Goal: Task Accomplishment & Management: Use online tool/utility

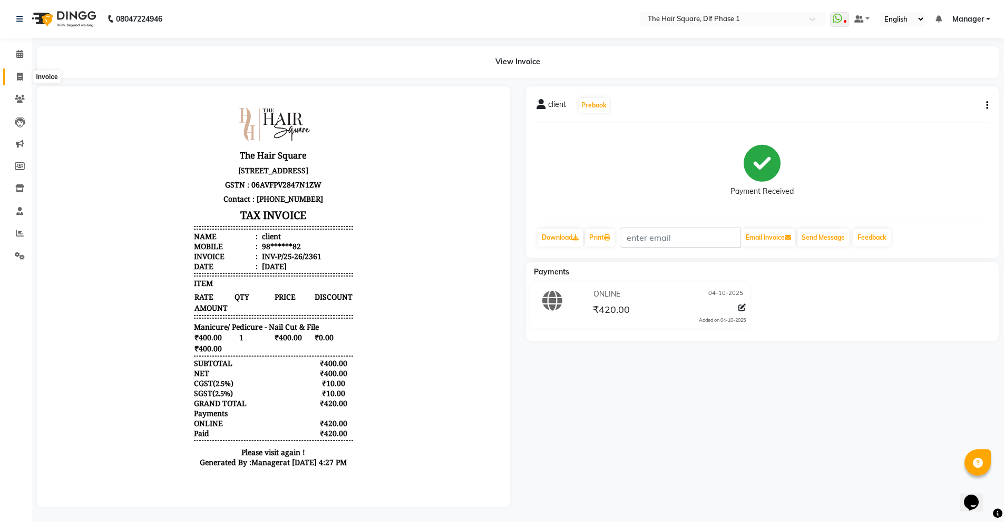
click at [23, 73] on icon at bounding box center [20, 77] width 6 height 8
select select "service"
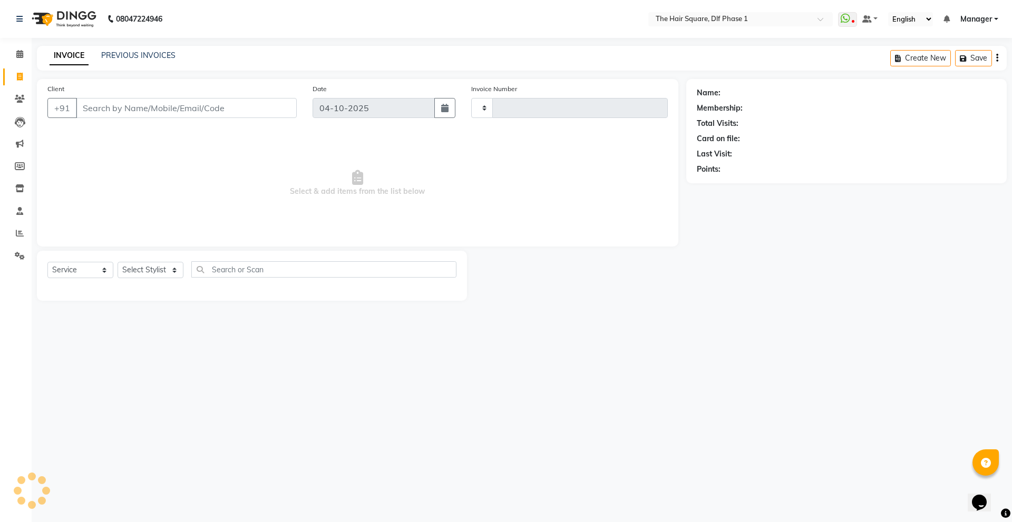
type input "2362"
select select "5766"
click at [232, 102] on input "Client" at bounding box center [186, 108] width 221 height 20
type input "97"
click at [124, 274] on select "Select Stylist [PERSON_NAME] AMIT [PERSON_NAME] [PERSON_NAME] [PERSON_NAME] Man…" at bounding box center [151, 270] width 66 height 16
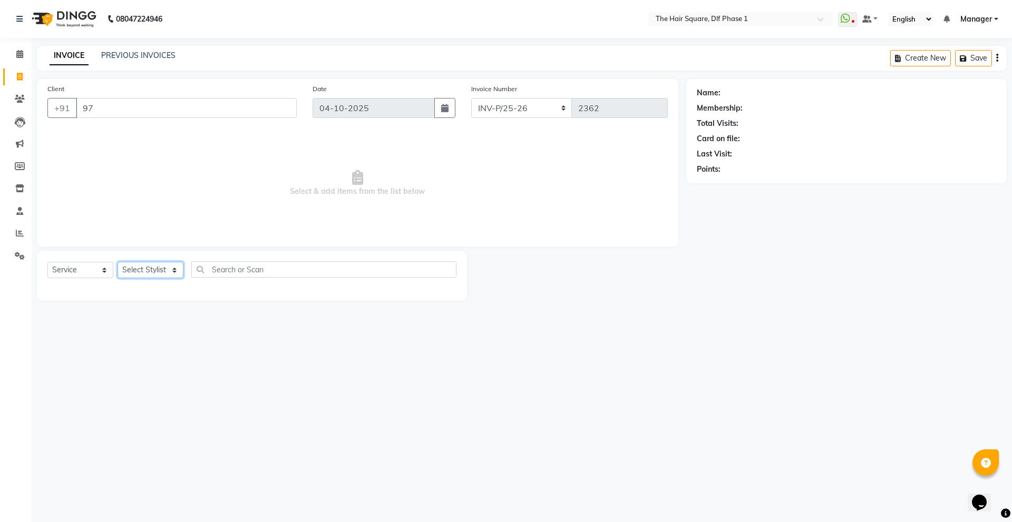
select select "48226"
click at [118, 262] on select "Select Stylist [PERSON_NAME] AMIT [PERSON_NAME] [PERSON_NAME] [PERSON_NAME] Man…" at bounding box center [151, 270] width 66 height 16
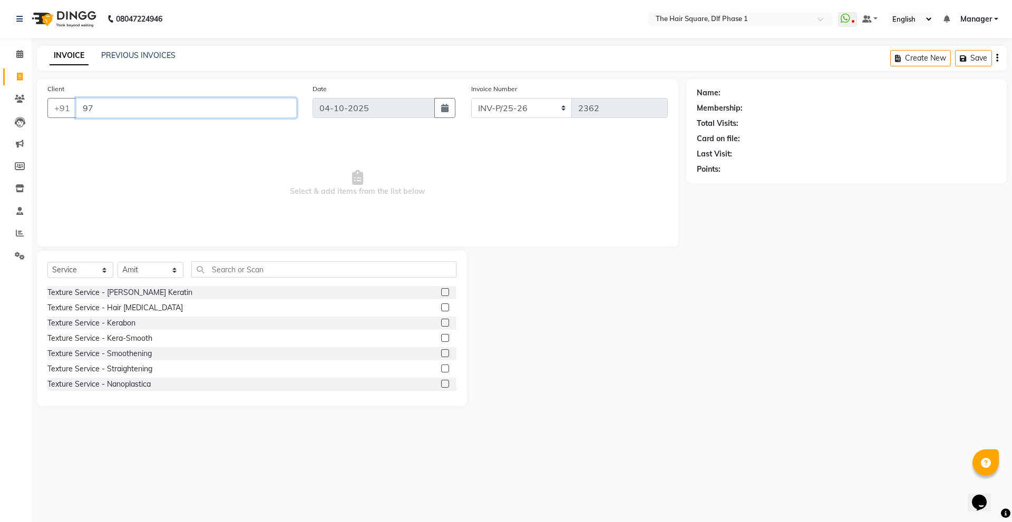
click at [199, 112] on input "97" at bounding box center [186, 108] width 221 height 20
click at [142, 133] on ngb-highlight "97******77" at bounding box center [131, 132] width 43 height 11
type input "97******77"
click at [728, 186] on icon "button" at bounding box center [726, 184] width 7 height 7
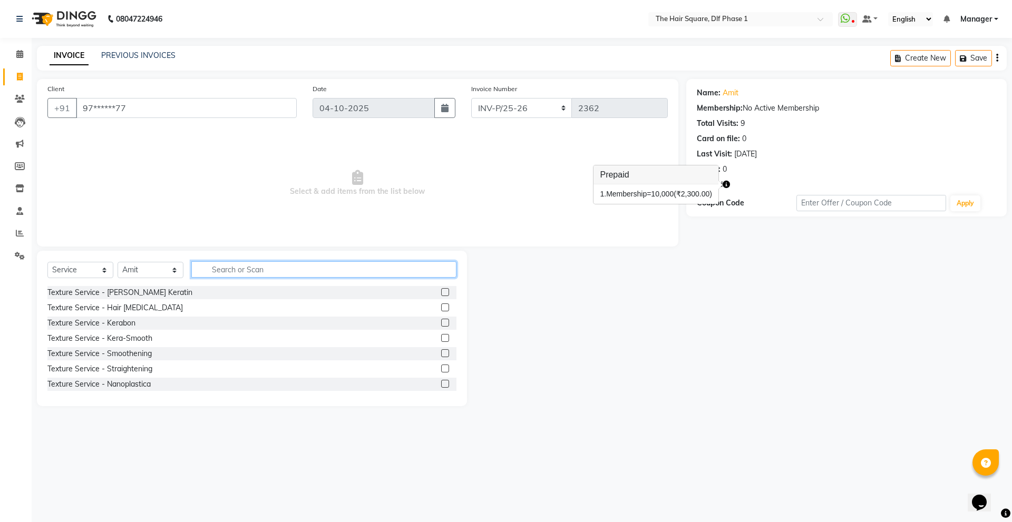
click at [259, 271] on input "text" at bounding box center [323, 269] width 265 height 16
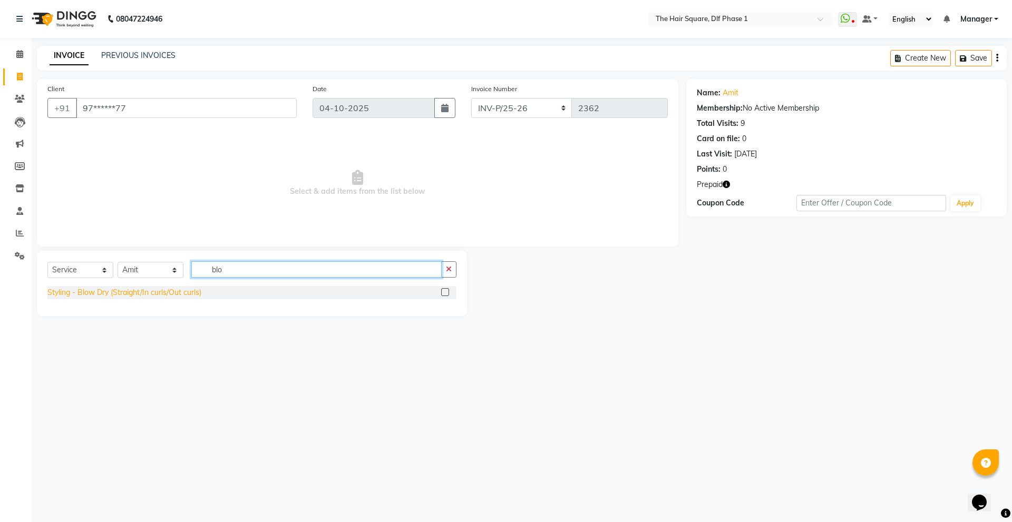
type input "blo"
click at [147, 296] on div "Styling - Blow Dry (Straight/In curls/Out curls)" at bounding box center [124, 292] width 154 height 11
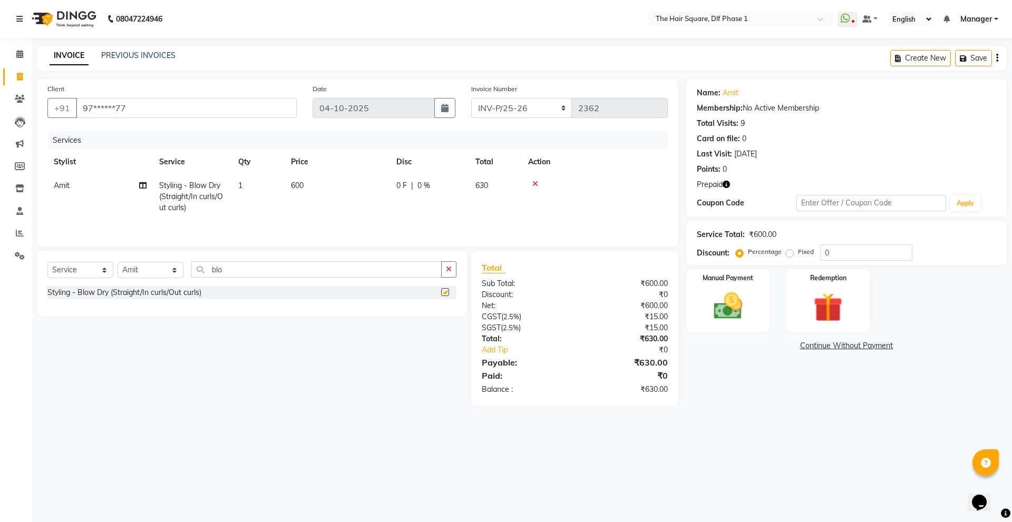
checkbox input "false"
click at [724, 183] on icon "button" at bounding box center [726, 184] width 7 height 7
click at [848, 325] on img at bounding box center [827, 307] width 49 height 37
click at [767, 345] on span "Prepaid 1" at bounding box center [780, 347] width 34 height 12
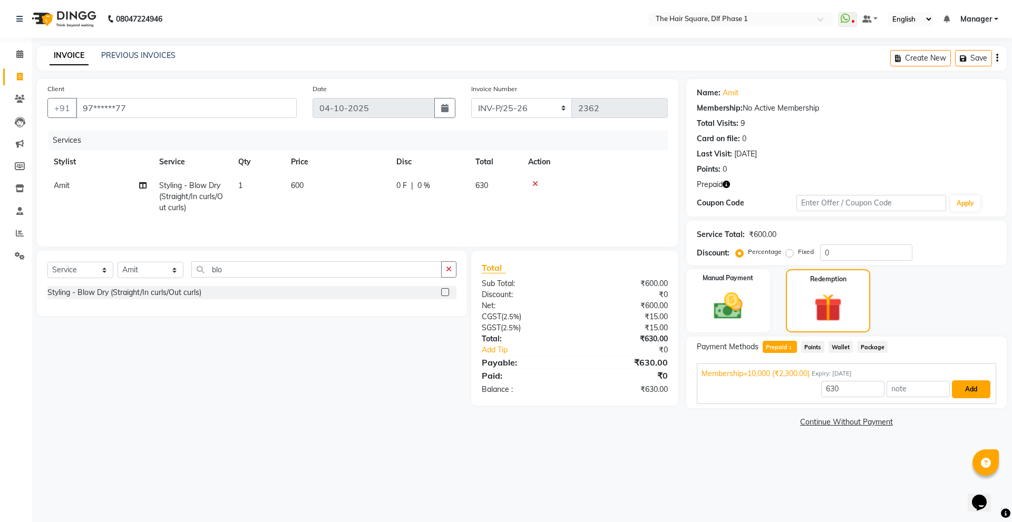
click at [976, 387] on button "Add" at bounding box center [971, 390] width 38 height 18
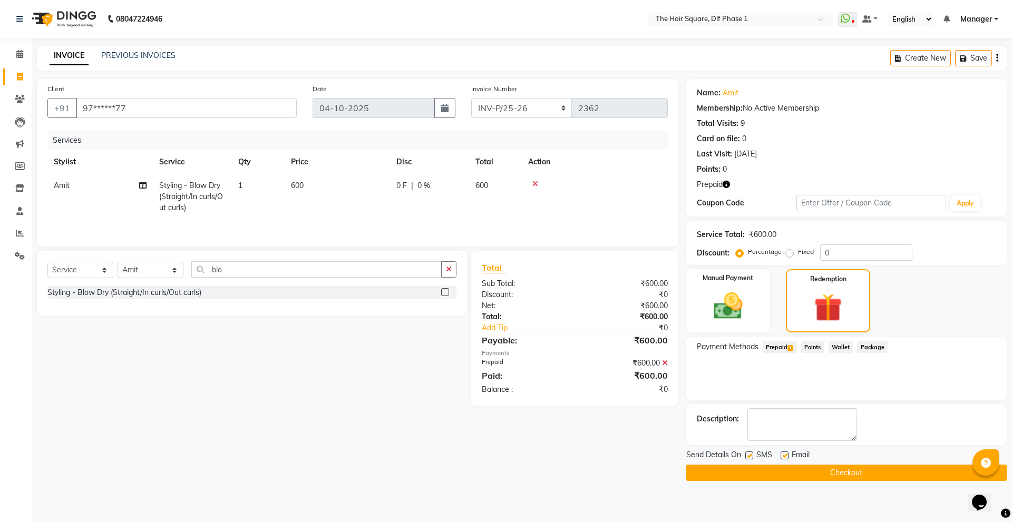
click at [776, 473] on button "Checkout" at bounding box center [846, 473] width 321 height 16
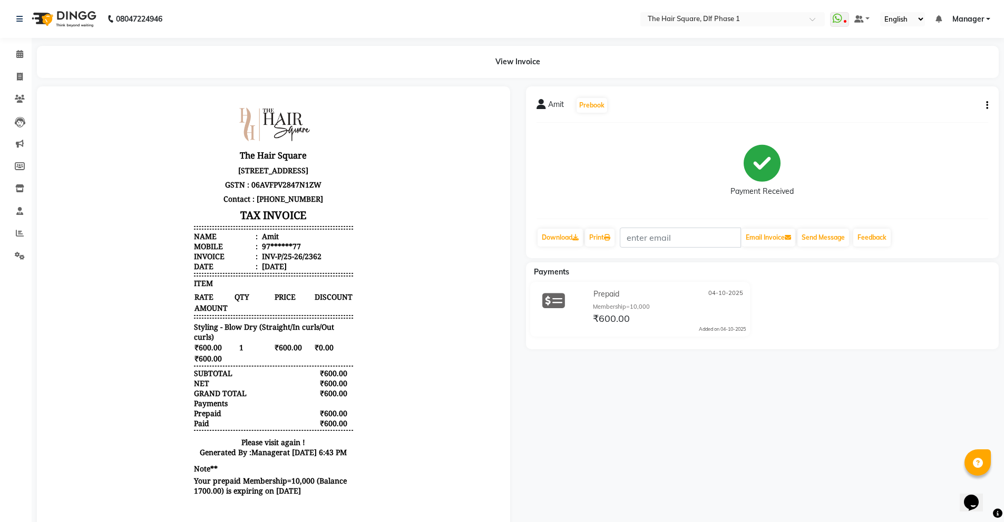
click at [776, 473] on div "Amit Prebook Payment Received Download Print Email Invoice Send Message Feedbac…" at bounding box center [762, 308] width 489 height 445
click at [21, 79] on icon at bounding box center [20, 77] width 6 height 8
select select "service"
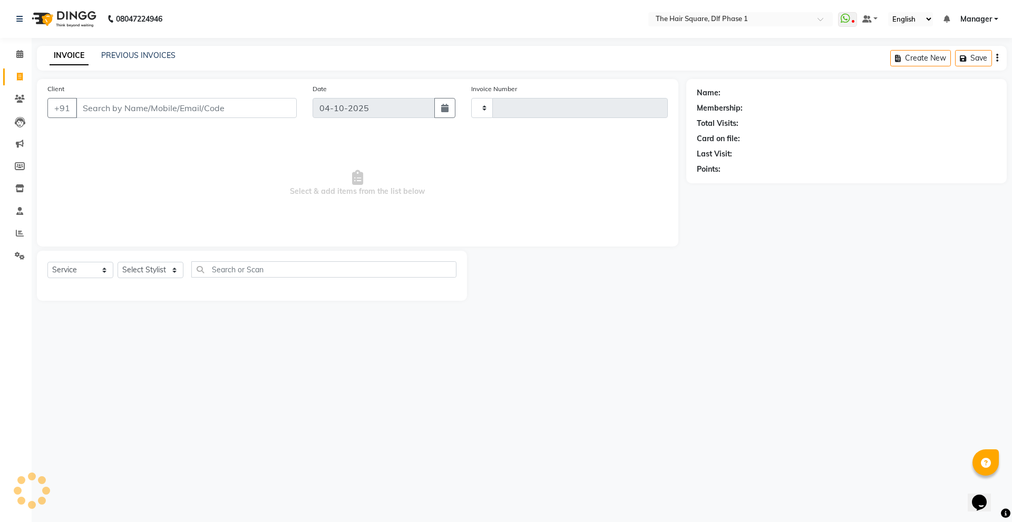
type input "2363"
select select "5766"
click at [180, 106] on input "Client" at bounding box center [186, 108] width 221 height 20
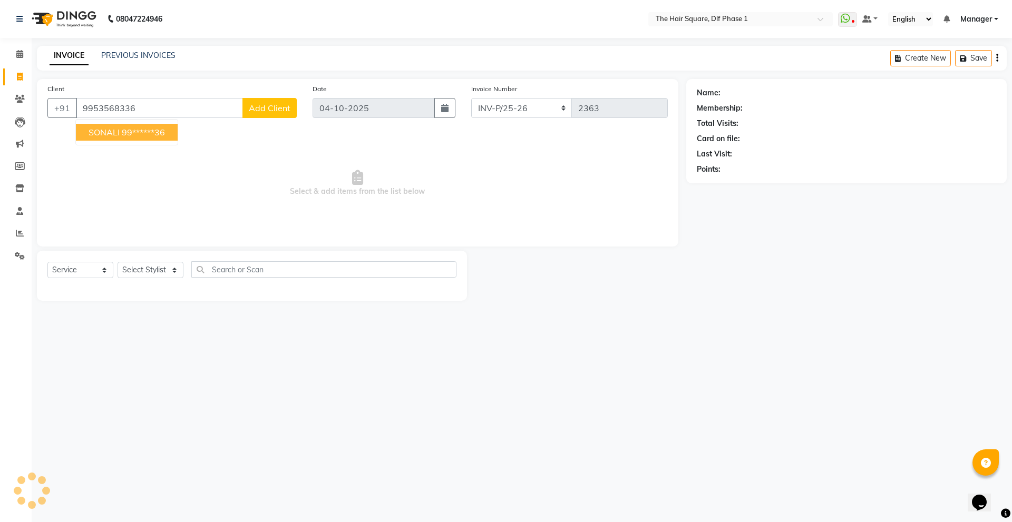
type input "9953568336"
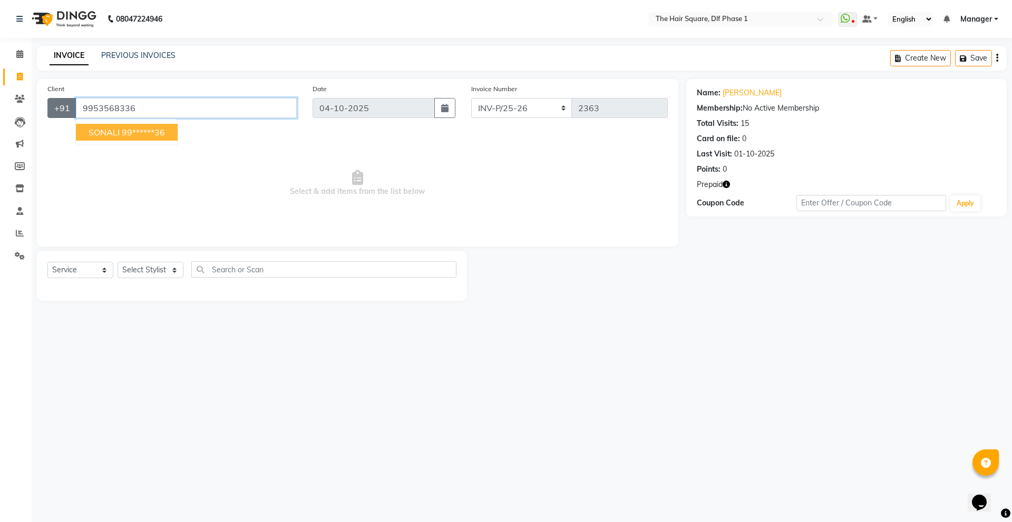
drag, startPoint x: 180, startPoint y: 107, endPoint x: 73, endPoint y: 116, distance: 106.9
click at [73, 116] on div "[PHONE_NUMBER] [PERSON_NAME] 99******36" at bounding box center [171, 108] width 249 height 20
click at [726, 181] on icon "button" at bounding box center [726, 184] width 7 height 7
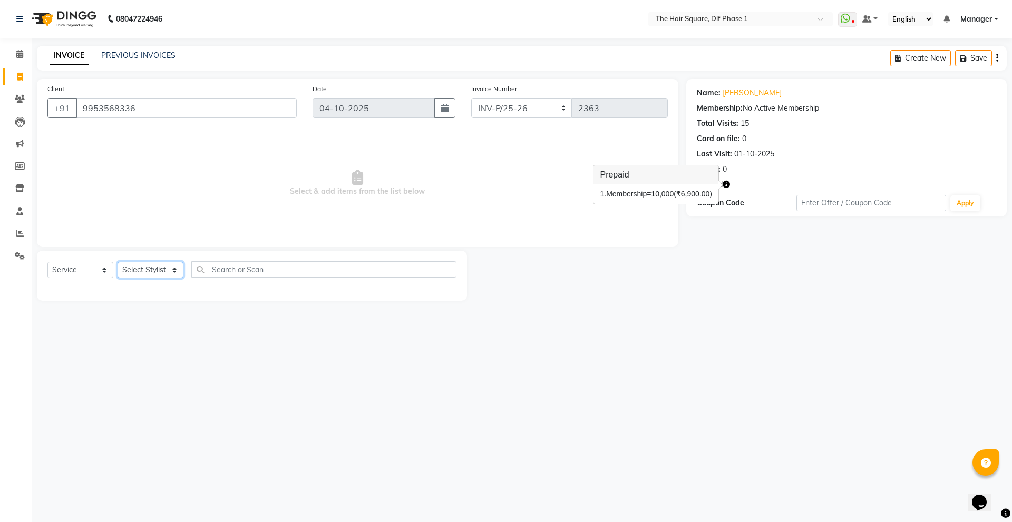
drag, startPoint x: 156, startPoint y: 265, endPoint x: 158, endPoint y: 277, distance: 11.8
click at [157, 265] on select "Select Stylist [PERSON_NAME] AMIT [PERSON_NAME] [PERSON_NAME] [PERSON_NAME] Man…" at bounding box center [151, 270] width 66 height 16
select select "39749"
click at [118, 262] on select "Select Stylist [PERSON_NAME] AMIT [PERSON_NAME] [PERSON_NAME] [PERSON_NAME] Man…" at bounding box center [151, 270] width 66 height 16
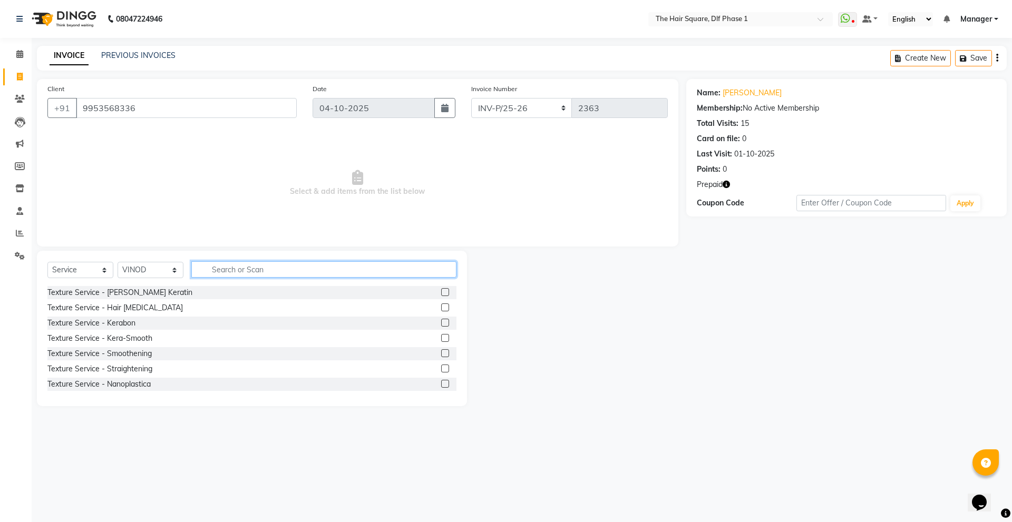
click at [224, 272] on input "text" at bounding box center [323, 269] width 265 height 16
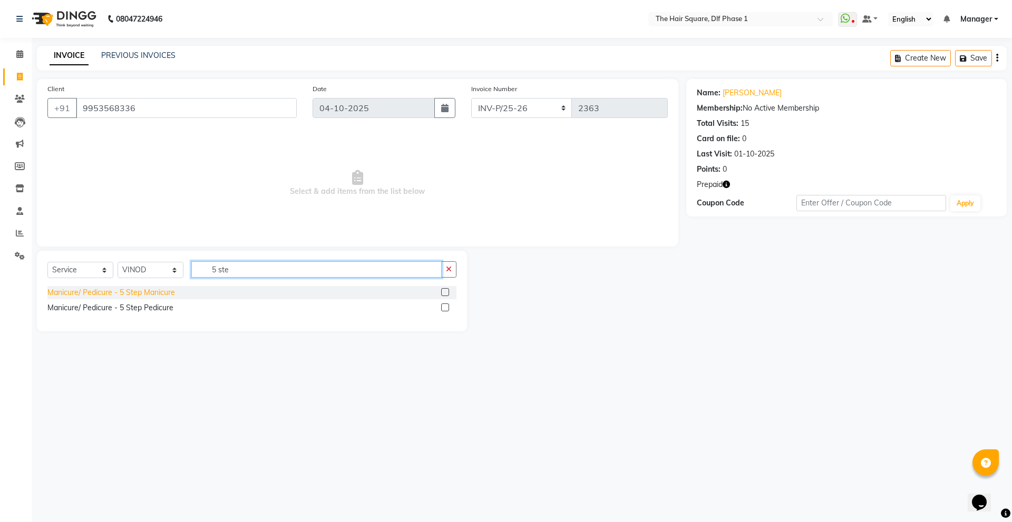
type input "5 ste"
click at [147, 292] on div "Manicure/ Pedicure - 5 Step Manicure" at bounding box center [111, 292] width 128 height 11
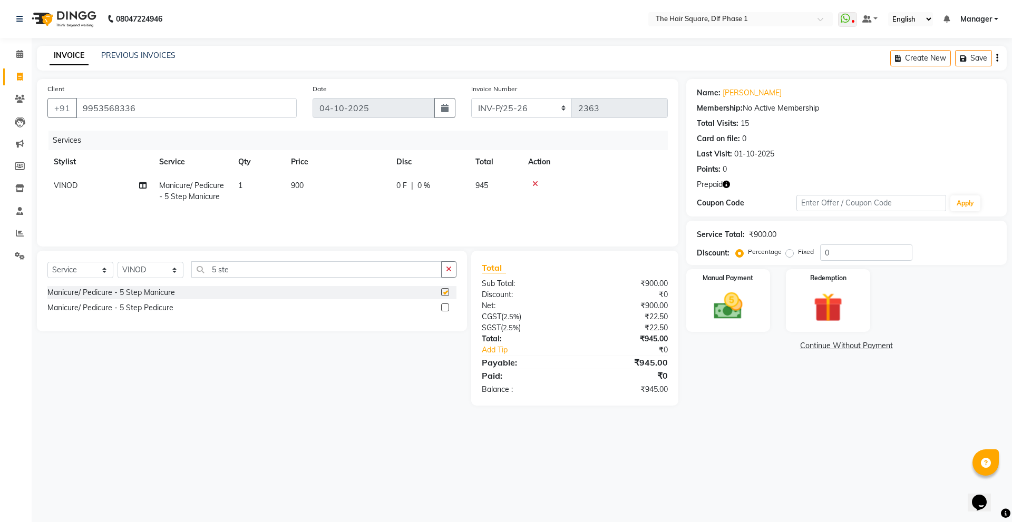
checkbox input "false"
drag, startPoint x: 270, startPoint y: 269, endPoint x: 143, endPoint y: 280, distance: 127.6
click at [143, 280] on div "Select Service Product Membership Package Voucher Prepaid Gift Card Select Styl…" at bounding box center [251, 273] width 409 height 25
type input "tou"
click at [87, 290] on div "Hair Care - Touch up" at bounding box center [82, 292] width 71 height 11
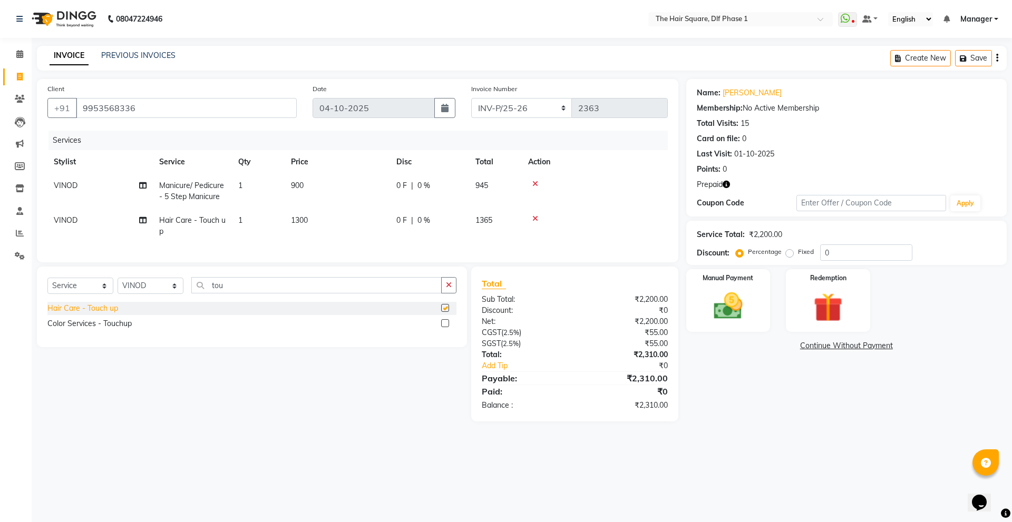
checkbox input "false"
click at [101, 226] on td "VINOD" at bounding box center [99, 226] width 105 height 35
select select "39749"
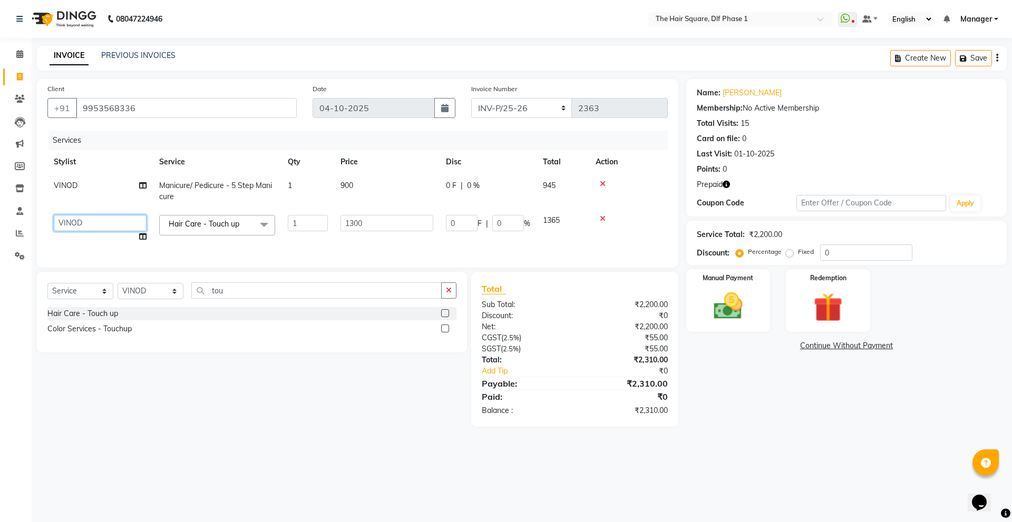
click at [105, 222] on select "[PERSON_NAME] [PERSON_NAME] [PERSON_NAME] [PERSON_NAME] Manager [PERSON_NAME] […" at bounding box center [100, 223] width 93 height 16
select select "52021"
click at [174, 299] on select "Select Stylist [PERSON_NAME] AMIT [PERSON_NAME] [PERSON_NAME] [PERSON_NAME] Man…" at bounding box center [151, 291] width 66 height 16
select select "39747"
click at [118, 291] on select "Select Stylist [PERSON_NAME] AMIT [PERSON_NAME] [PERSON_NAME] [PERSON_NAME] Man…" at bounding box center [151, 291] width 66 height 16
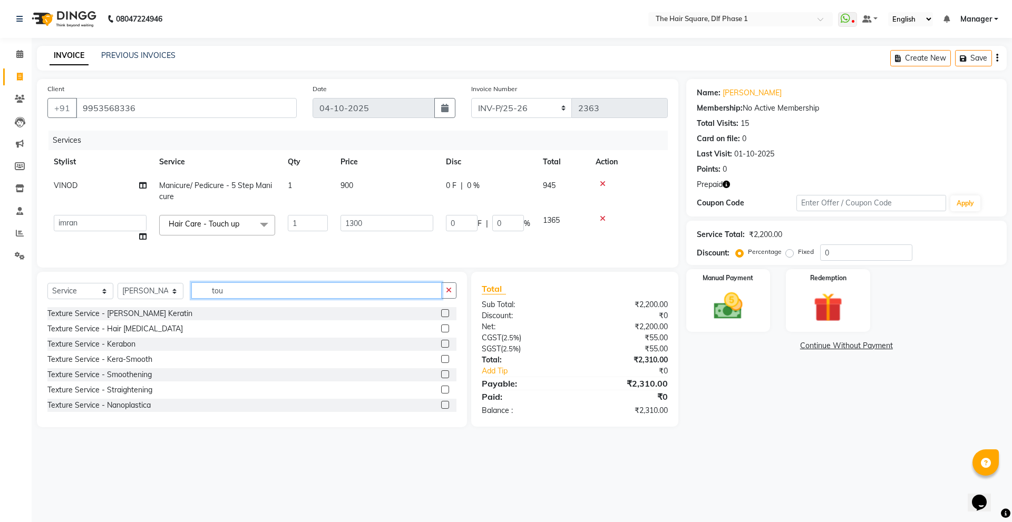
click at [232, 299] on input "tou" at bounding box center [316, 291] width 250 height 16
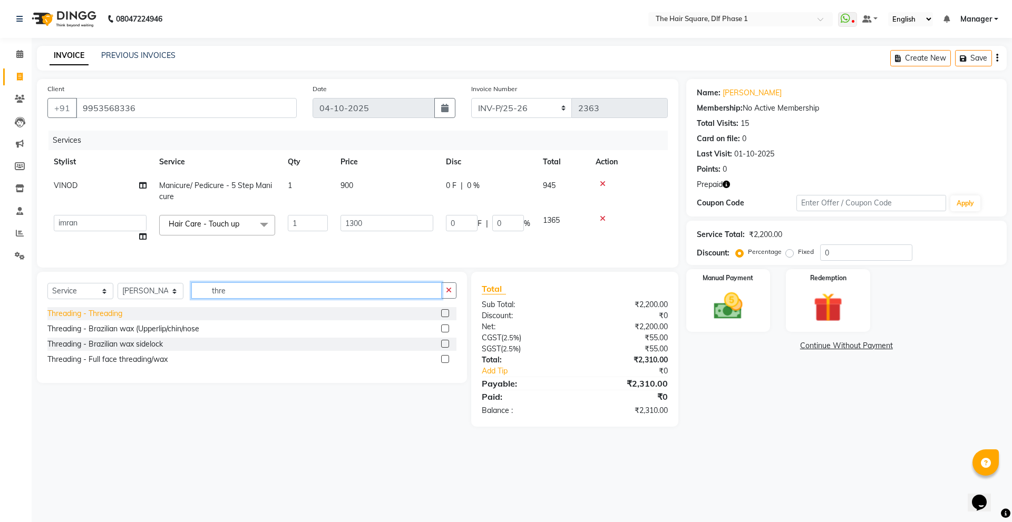
type input "thre"
click at [102, 319] on div "Threading - Threading" at bounding box center [84, 313] width 75 height 11
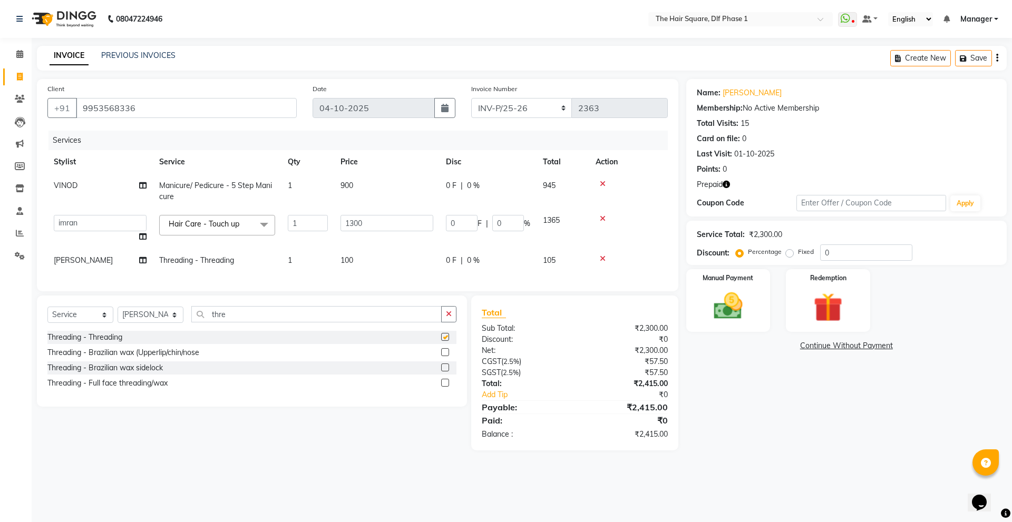
checkbox input "false"
click at [815, 297] on img at bounding box center [827, 307] width 49 height 37
click at [780, 346] on span "Prepaid 1" at bounding box center [780, 347] width 34 height 12
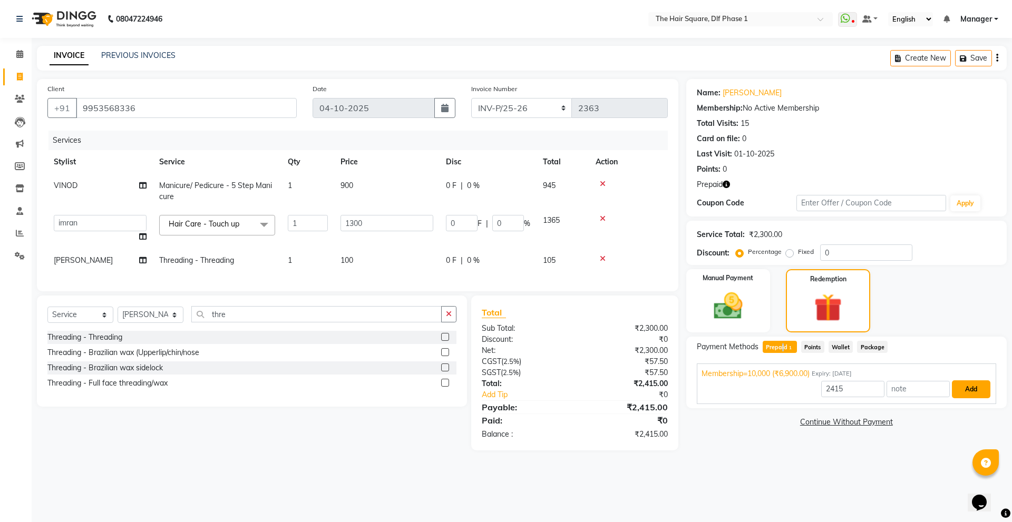
click at [971, 391] on button "Add" at bounding box center [971, 390] width 38 height 18
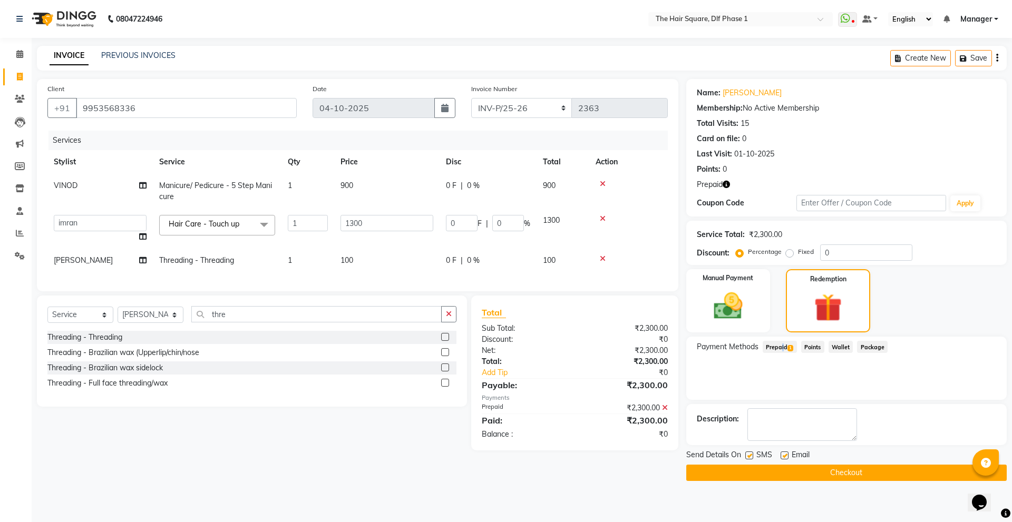
click at [736, 468] on button "Checkout" at bounding box center [846, 473] width 321 height 16
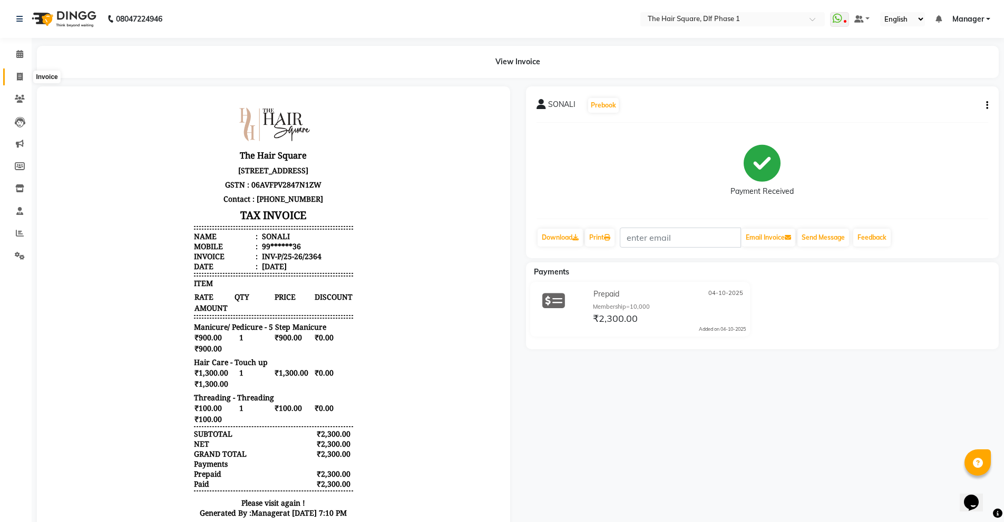
click at [13, 78] on span at bounding box center [20, 77] width 18 height 12
select select "5766"
select select "service"
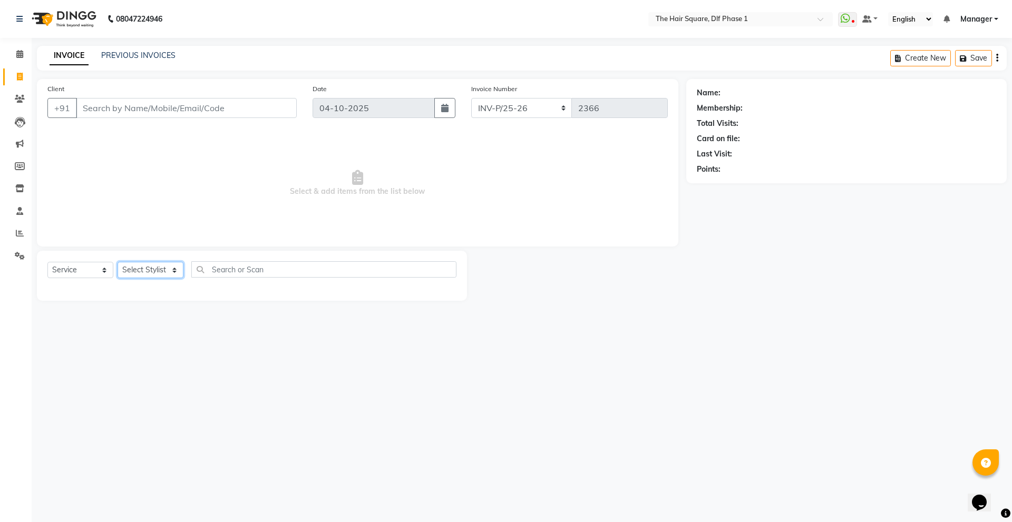
click at [139, 272] on select "Select Stylist [PERSON_NAME] AMIT [PERSON_NAME] [PERSON_NAME] [PERSON_NAME] Man…" at bounding box center [151, 270] width 66 height 16
select select "39748"
click at [118, 262] on select "Select Stylist [PERSON_NAME] AMIT [PERSON_NAME] [PERSON_NAME] [PERSON_NAME] Man…" at bounding box center [151, 270] width 66 height 16
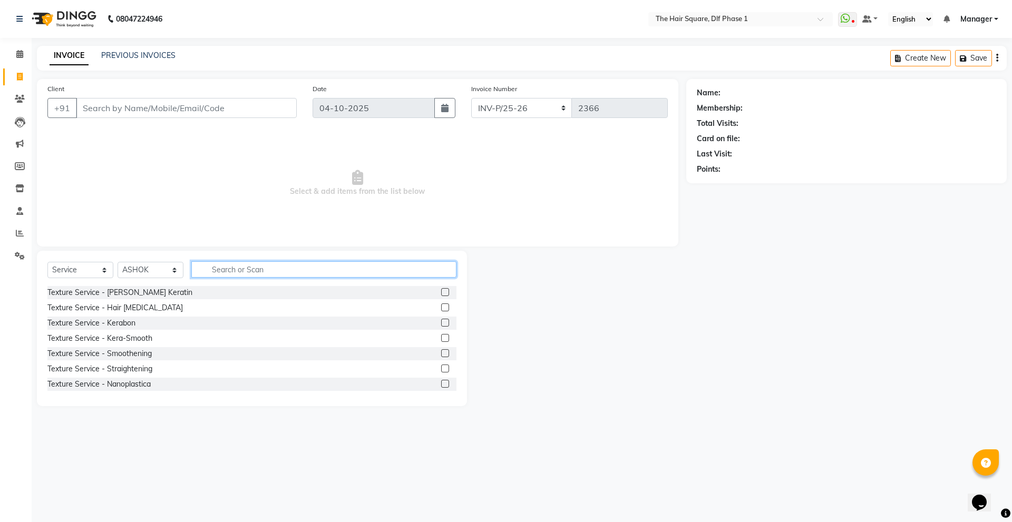
click at [242, 272] on input "text" at bounding box center [323, 269] width 265 height 16
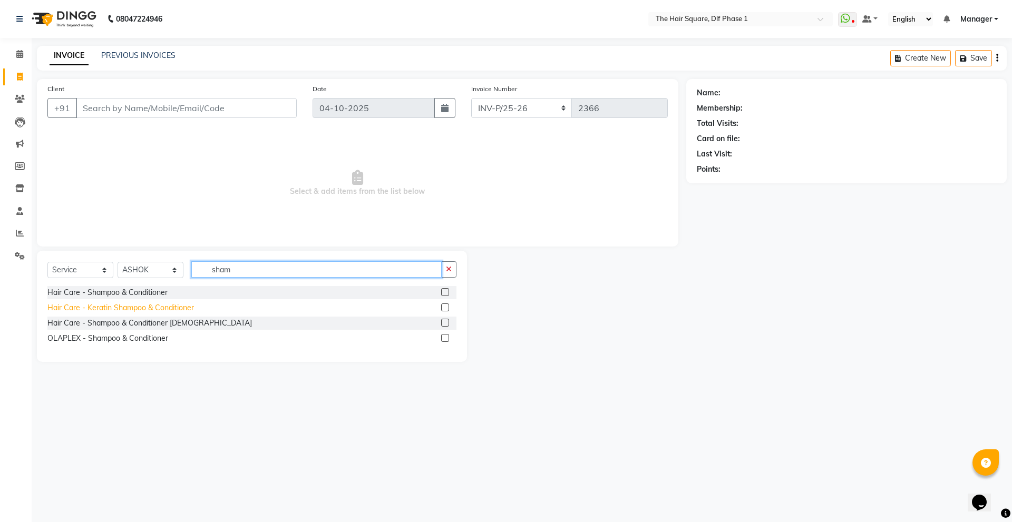
type input "sham"
click at [183, 311] on div "Hair Care - Keratin Shampoo & Conditioner" at bounding box center [120, 308] width 147 height 11
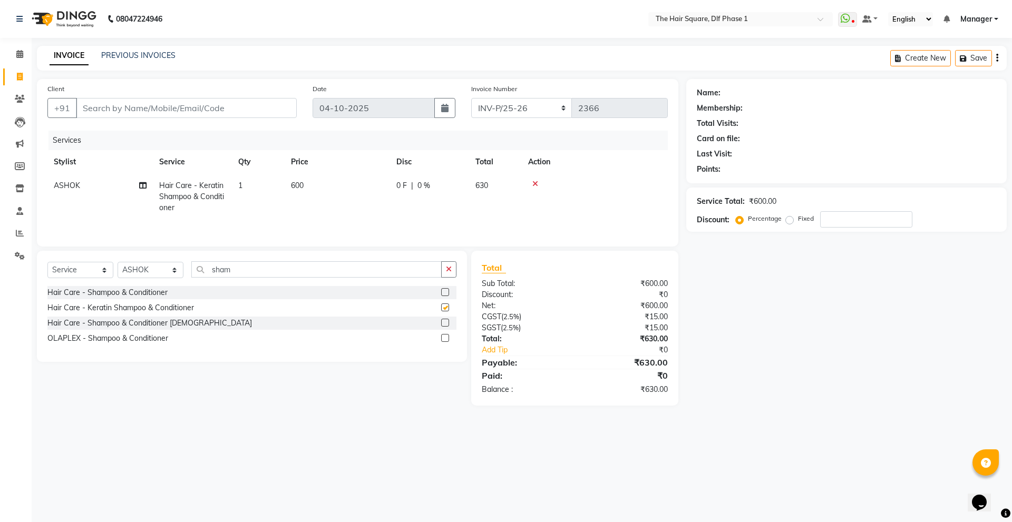
checkbox input "false"
drag, startPoint x: 238, startPoint y: 266, endPoint x: 171, endPoint y: 281, distance: 68.6
click at [171, 281] on div "Select Service Product Membership Package Voucher Prepaid Gift Card Select Styl…" at bounding box center [251, 273] width 409 height 25
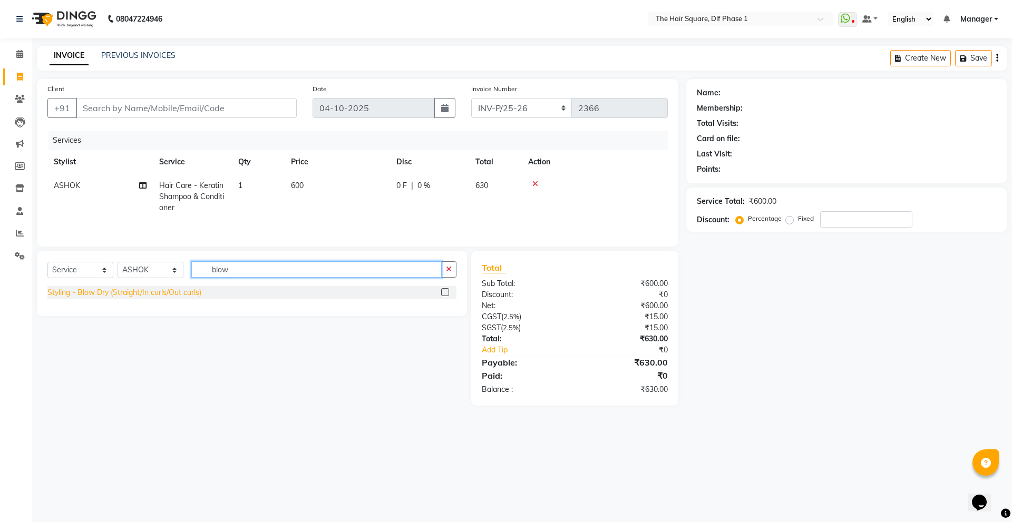
type input "blow"
click at [176, 293] on div "Styling - Blow Dry (Straight/In curls/Out curls)" at bounding box center [124, 292] width 154 height 11
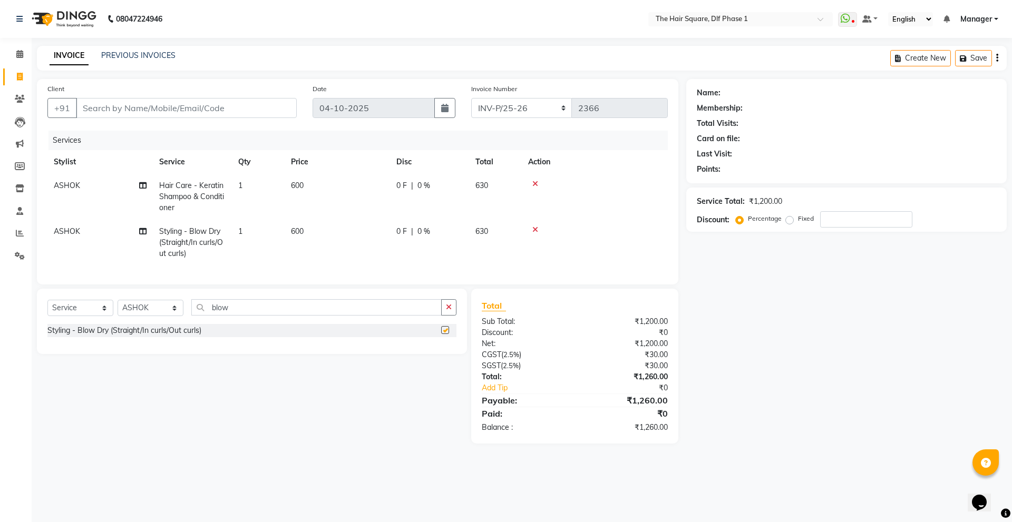
checkbox input "false"
click at [206, 106] on input "Client" at bounding box center [186, 108] width 221 height 20
click at [127, 60] on link "PREVIOUS INVOICES" at bounding box center [138, 55] width 74 height 9
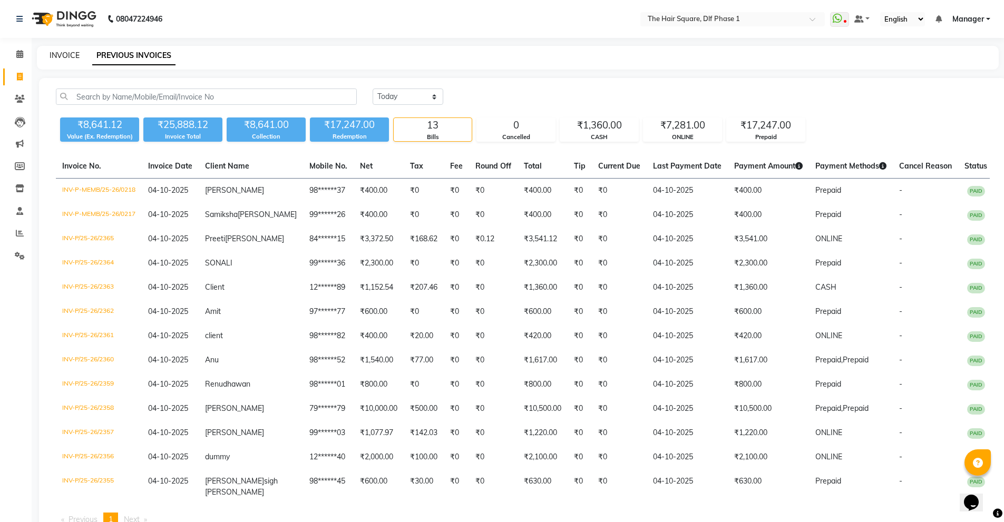
click at [75, 57] on link "INVOICE" at bounding box center [65, 55] width 30 height 9
select select "service"
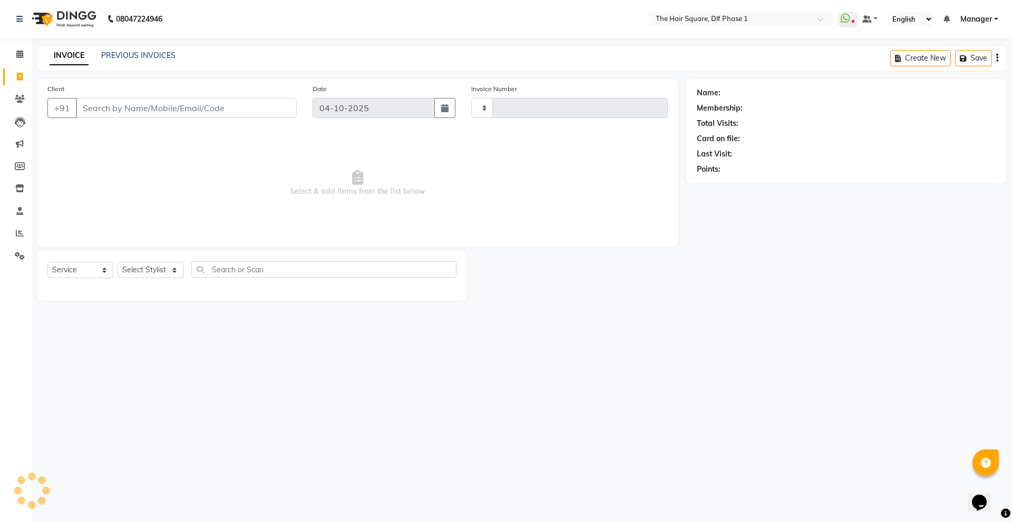
type input "2366"
select select "5766"
click at [314, 49] on div "INVOICE PREVIOUS INVOICES Create New Save" at bounding box center [522, 58] width 970 height 25
click at [13, 238] on span at bounding box center [20, 234] width 18 height 12
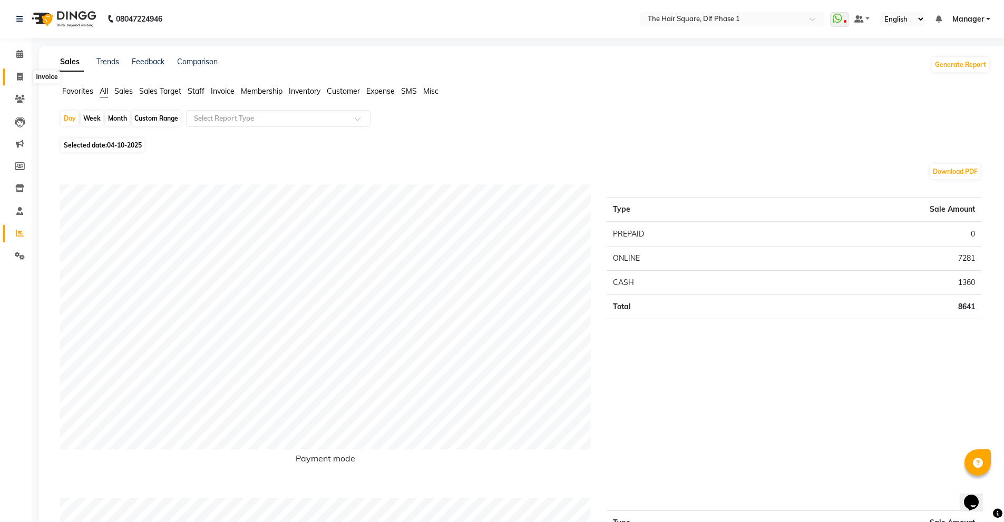
click at [24, 80] on span at bounding box center [20, 77] width 18 height 12
select select "service"
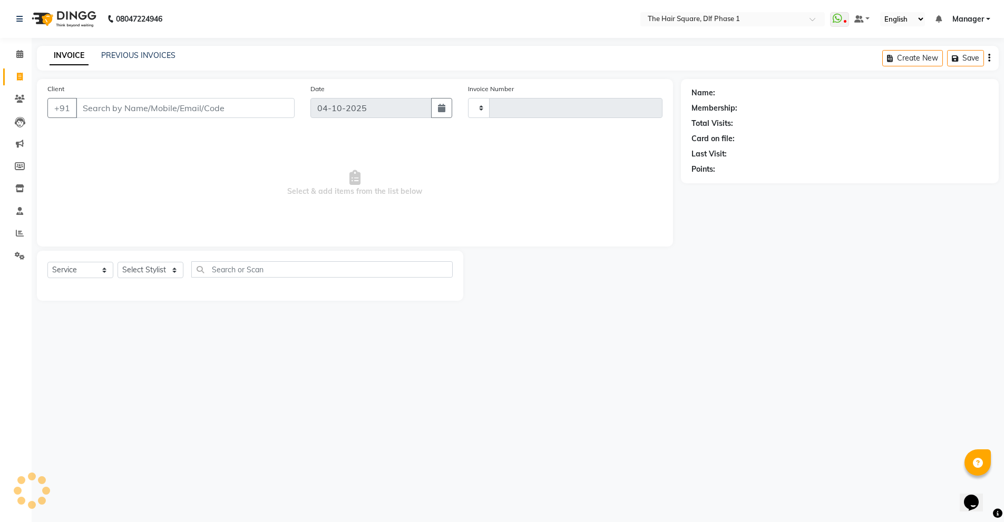
type input "2367"
select select "5766"
click at [136, 54] on link "PREVIOUS INVOICES" at bounding box center [138, 55] width 74 height 9
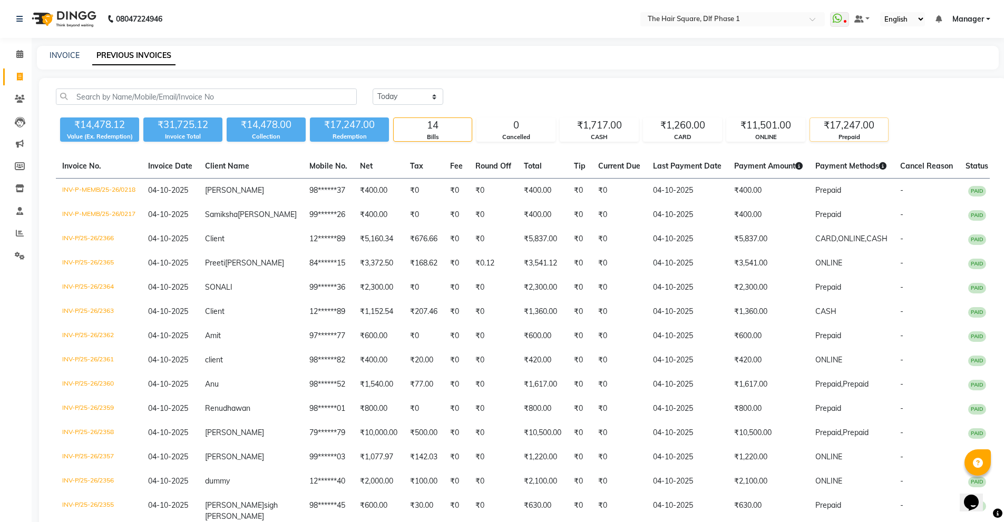
click at [862, 133] on div "Prepaid" at bounding box center [849, 137] width 78 height 9
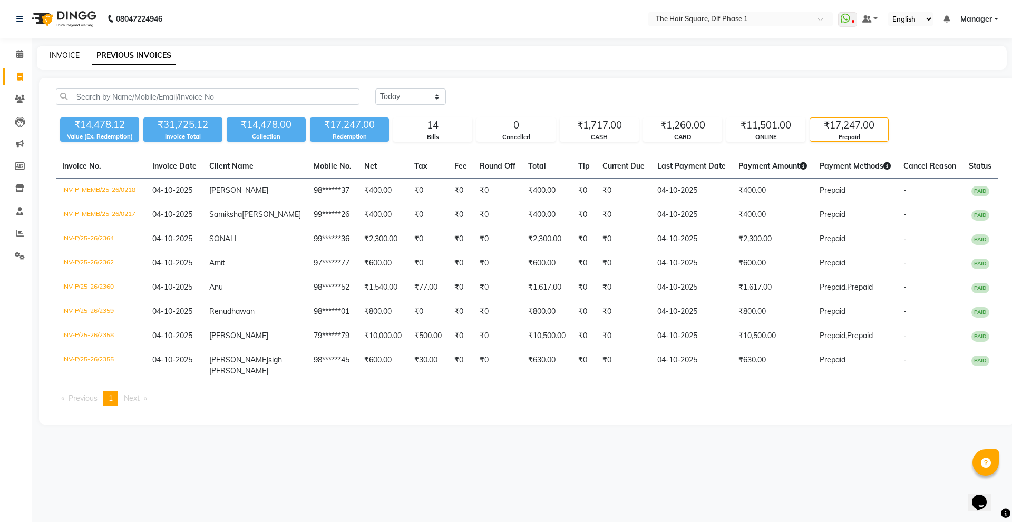
click at [60, 57] on link "INVOICE" at bounding box center [65, 55] width 30 height 9
select select "service"
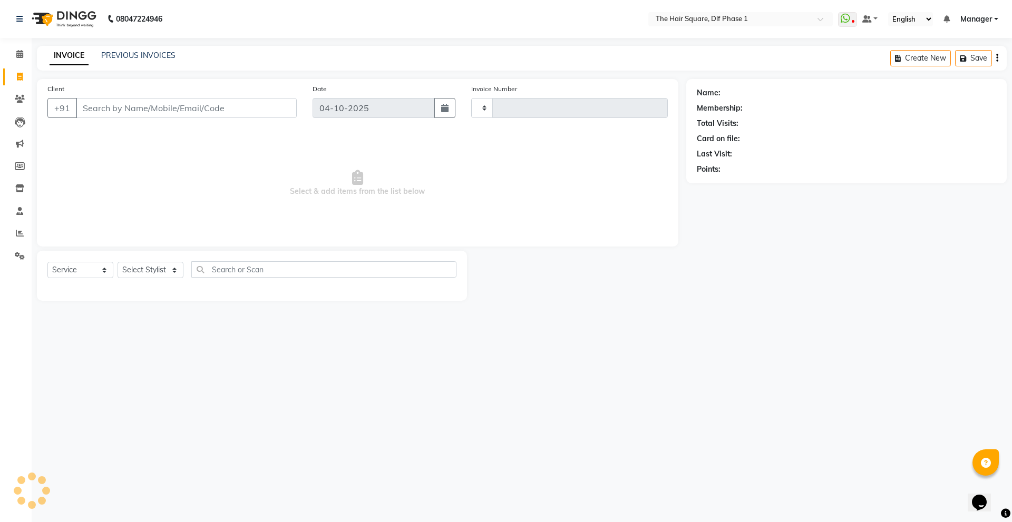
type input "2367"
select select "5766"
click at [18, 234] on icon at bounding box center [20, 233] width 8 height 8
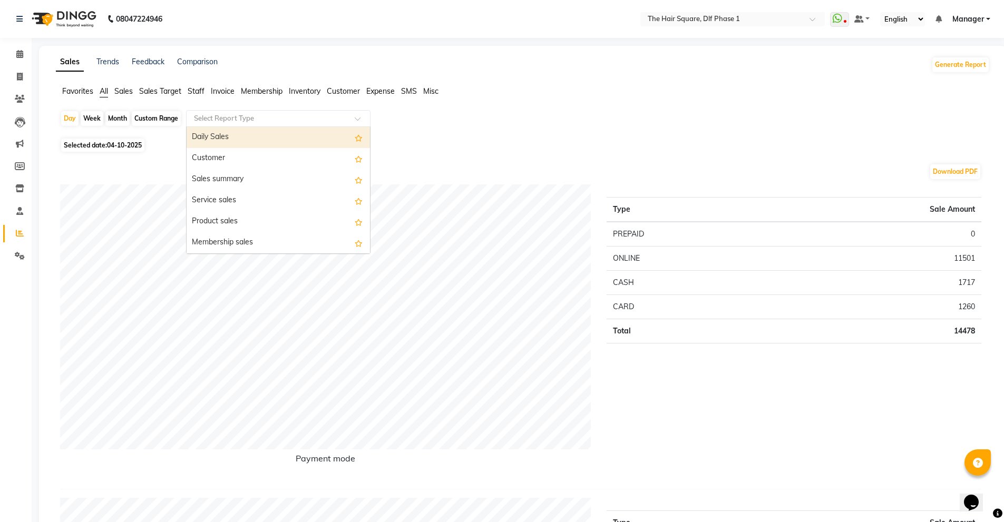
click at [224, 117] on input "text" at bounding box center [268, 118] width 152 height 11
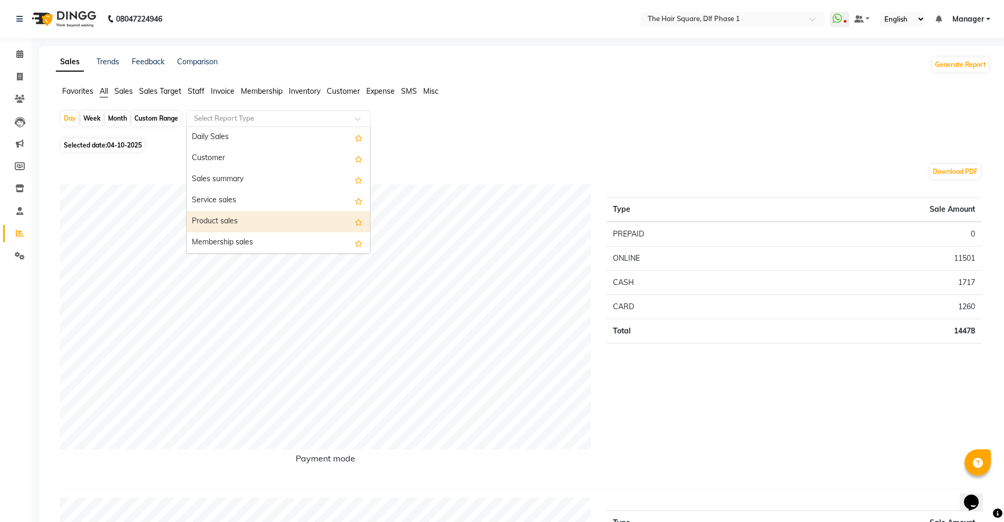
click at [250, 228] on div "Product sales" at bounding box center [278, 221] width 183 height 21
select select "full_report"
select select "csv"
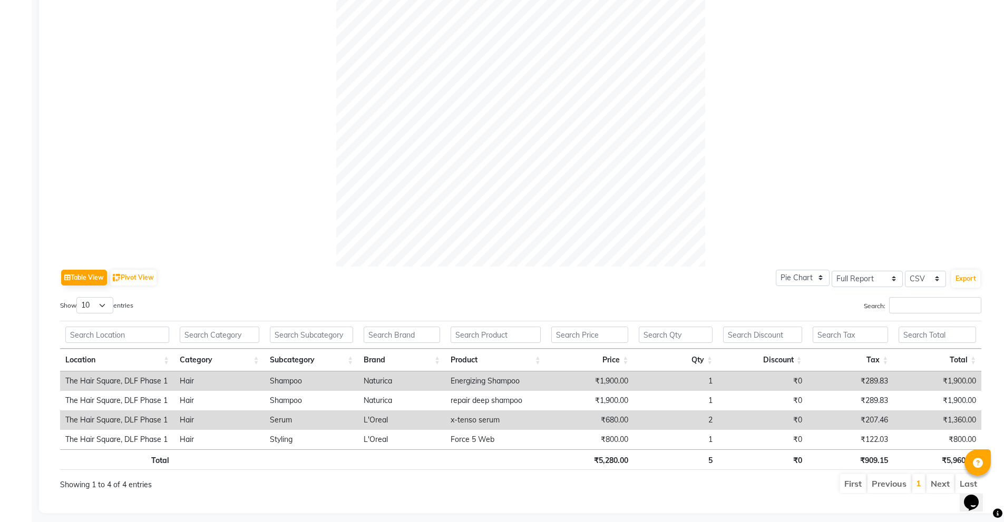
scroll to position [293, 0]
